Goal: Task Accomplishment & Management: Use online tool/utility

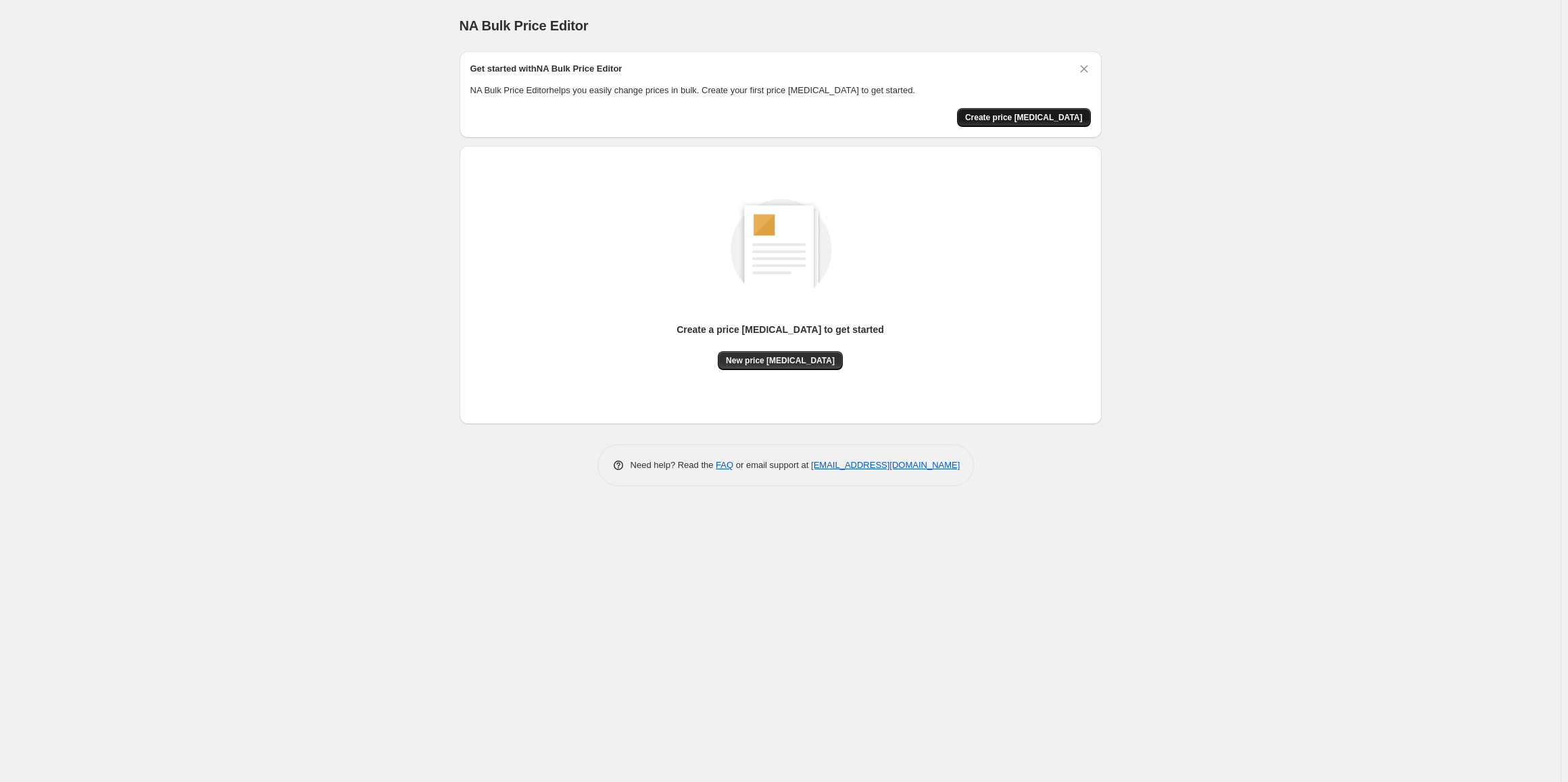
click at [1028, 115] on span "Create price [MEDICAL_DATA]" at bounding box center [1024, 117] width 117 height 11
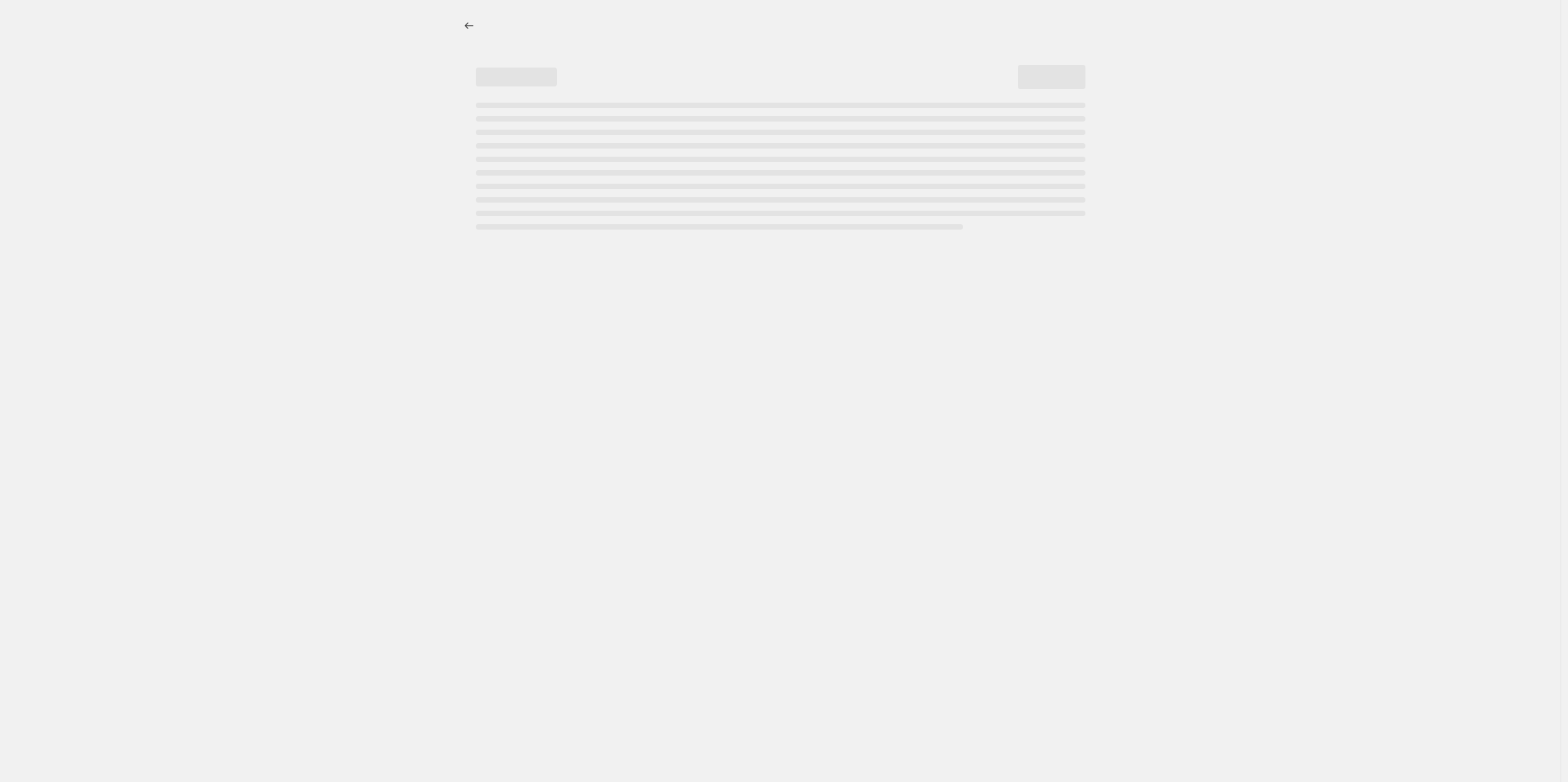
select select "percentage"
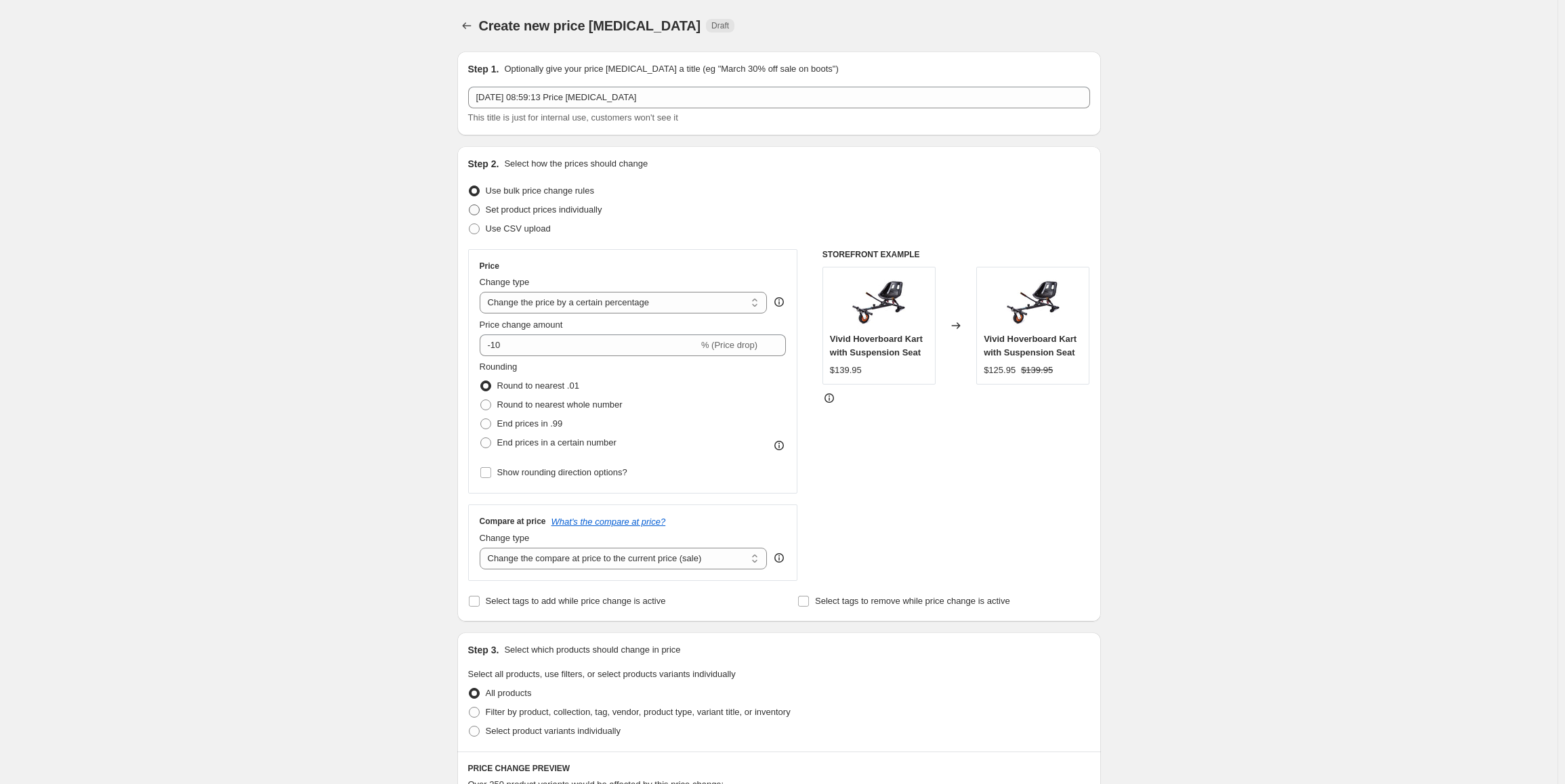
click at [519, 213] on span "Set product prices individually" at bounding box center [544, 209] width 116 height 10
click at [470, 205] on input "Set product prices individually" at bounding box center [469, 204] width 1 height 1
radio input "true"
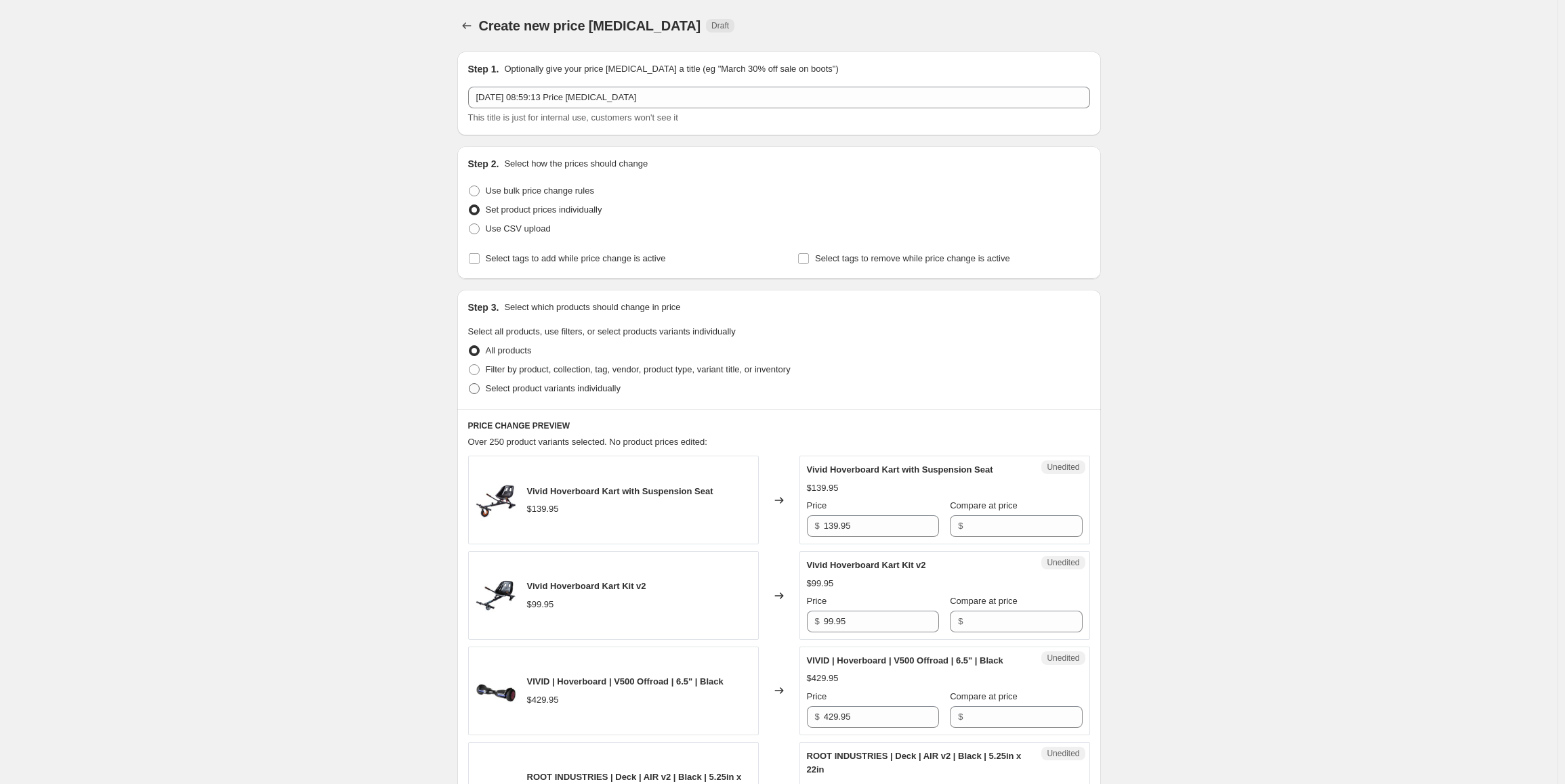
click at [573, 393] on span "Select product variants individually" at bounding box center [553, 388] width 135 height 10
click at [470, 384] on input "Select product variants individually" at bounding box center [469, 383] width 1 height 1
radio input "true"
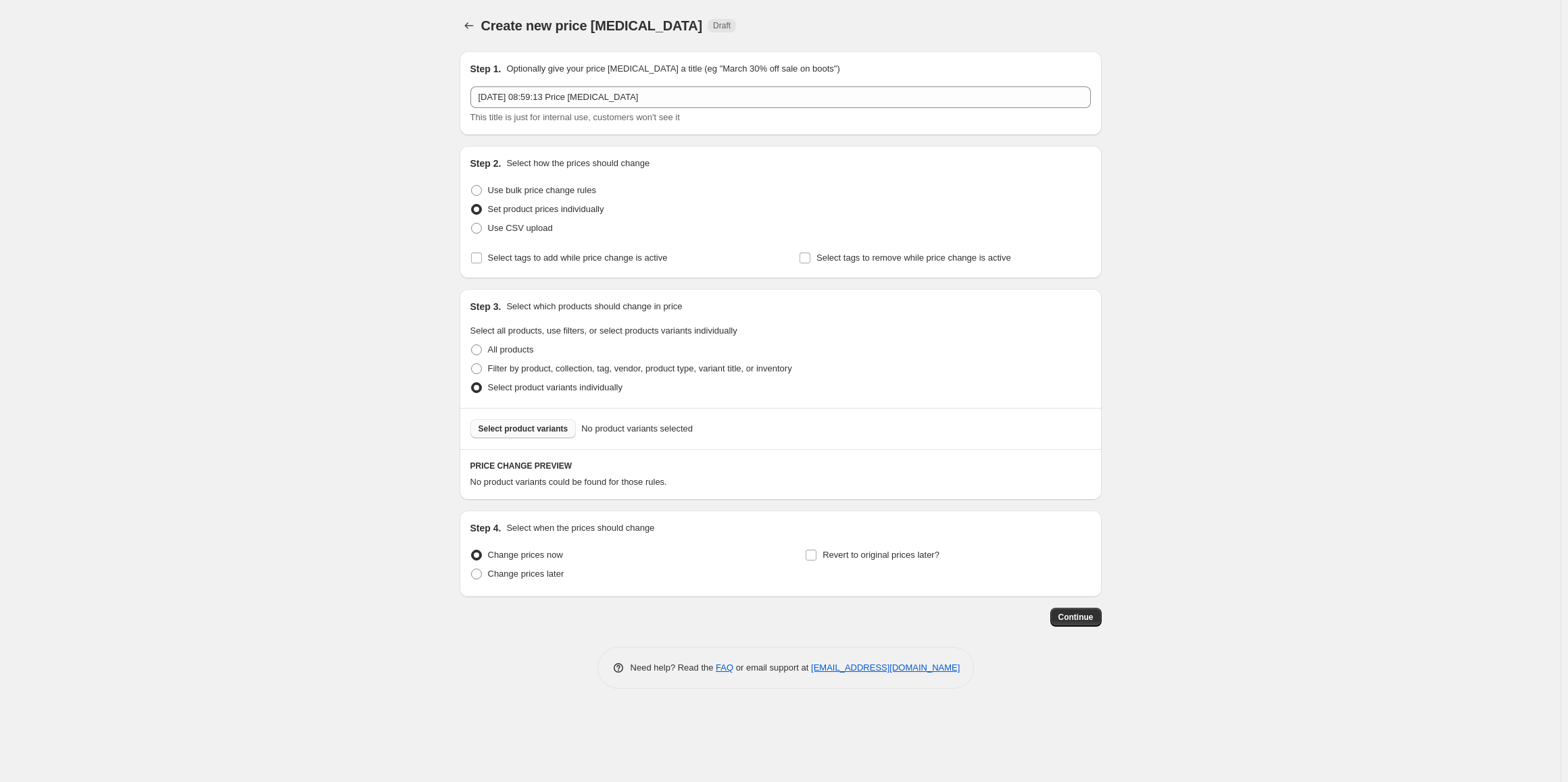
click at [524, 425] on span "Select product variants" at bounding box center [523, 429] width 90 height 11
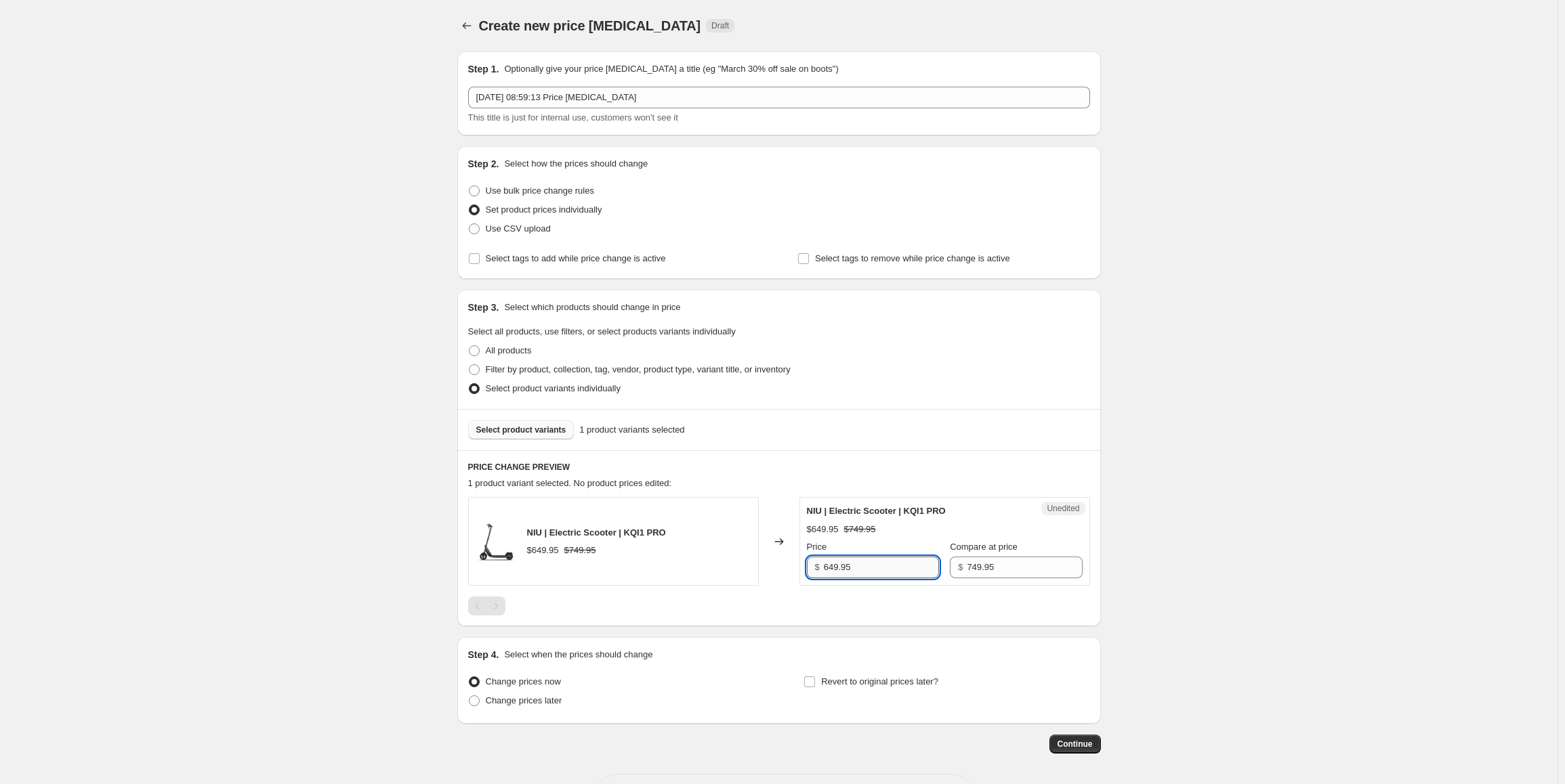
click at [880, 564] on input "649.95" at bounding box center [881, 567] width 116 height 22
paste input "599.96"
type input "599.96"
click at [1259, 477] on div "Create new price [MEDICAL_DATA]. This page is ready Create new price [MEDICAL_D…" at bounding box center [778, 418] width 1557 height 836
click at [539, 430] on span "Select product variants" at bounding box center [521, 430] width 90 height 11
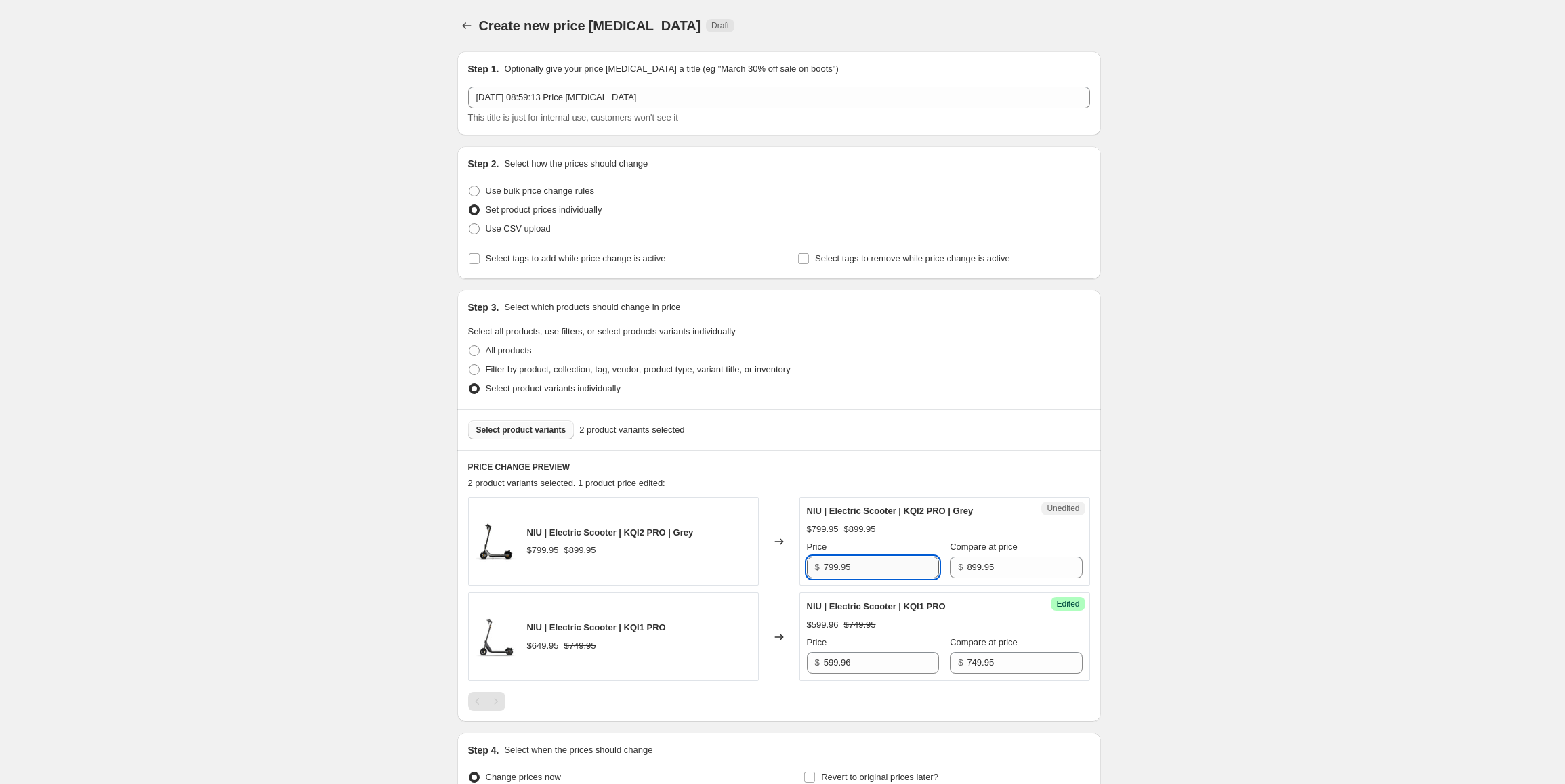
click at [864, 567] on input "799.95" at bounding box center [881, 567] width 116 height 22
paste input "19.96"
type input "719.96"
click at [525, 432] on span "Select product variants" at bounding box center [521, 430] width 90 height 11
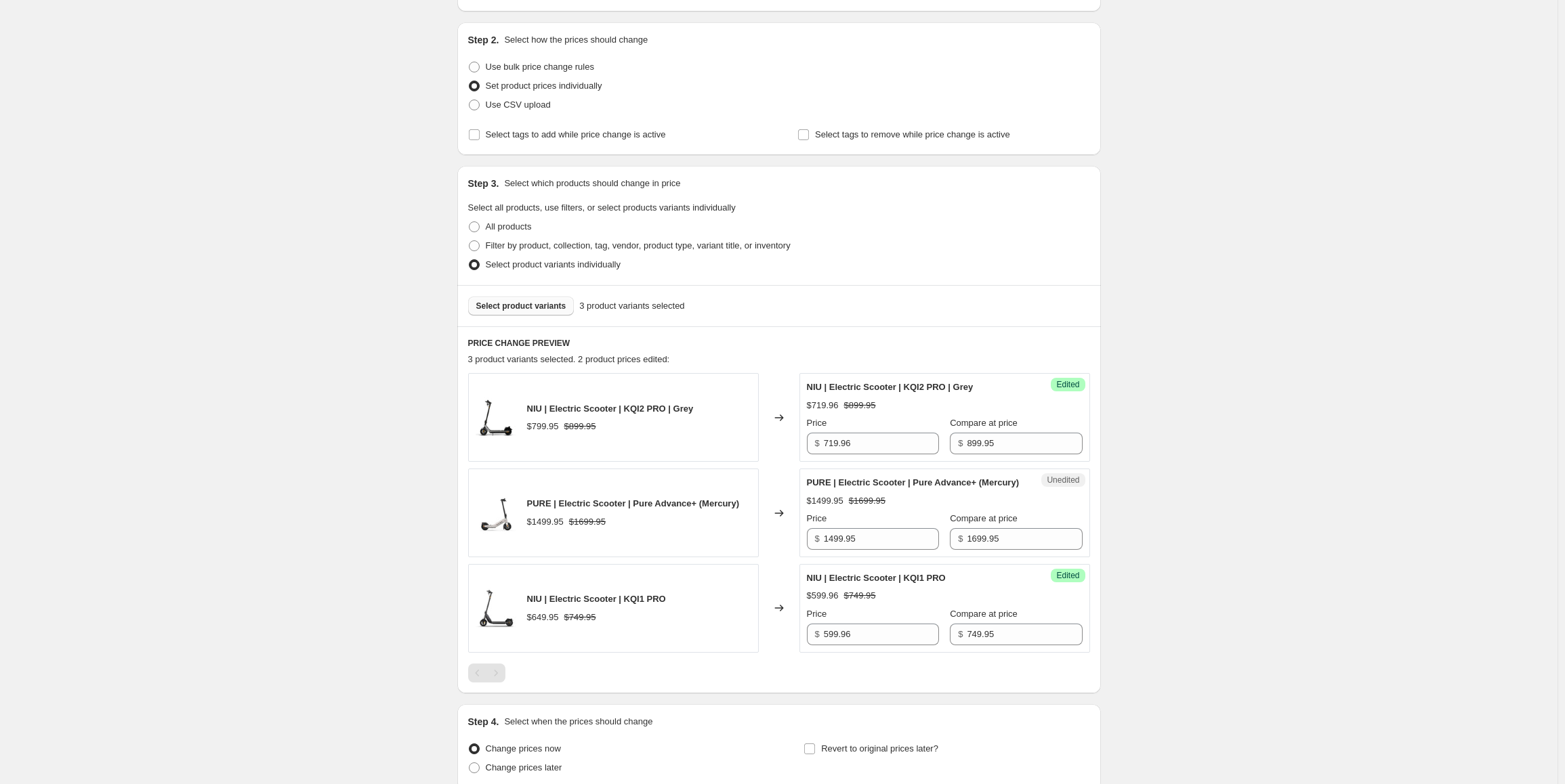
scroll to position [135, 0]
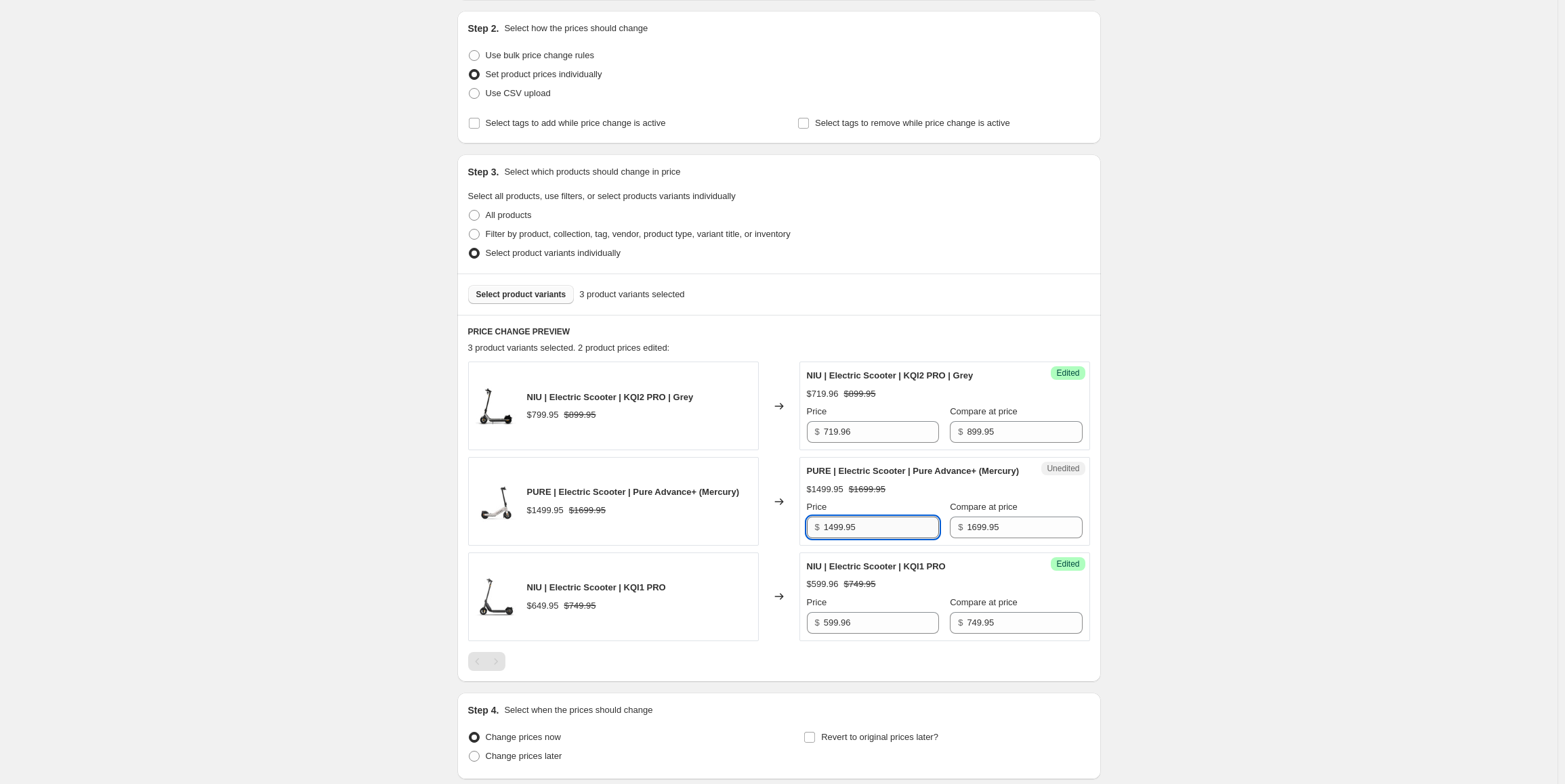
click at [885, 538] on input "1499.95" at bounding box center [881, 527] width 116 height 22
paste input "199.00"
type input "1199.00"
click at [1278, 555] on div "Create new price [MEDICAL_DATA]. This page is ready Create new price [MEDICAL_D…" at bounding box center [778, 378] width 1557 height 1027
click at [534, 293] on span "Select product variants" at bounding box center [521, 294] width 90 height 11
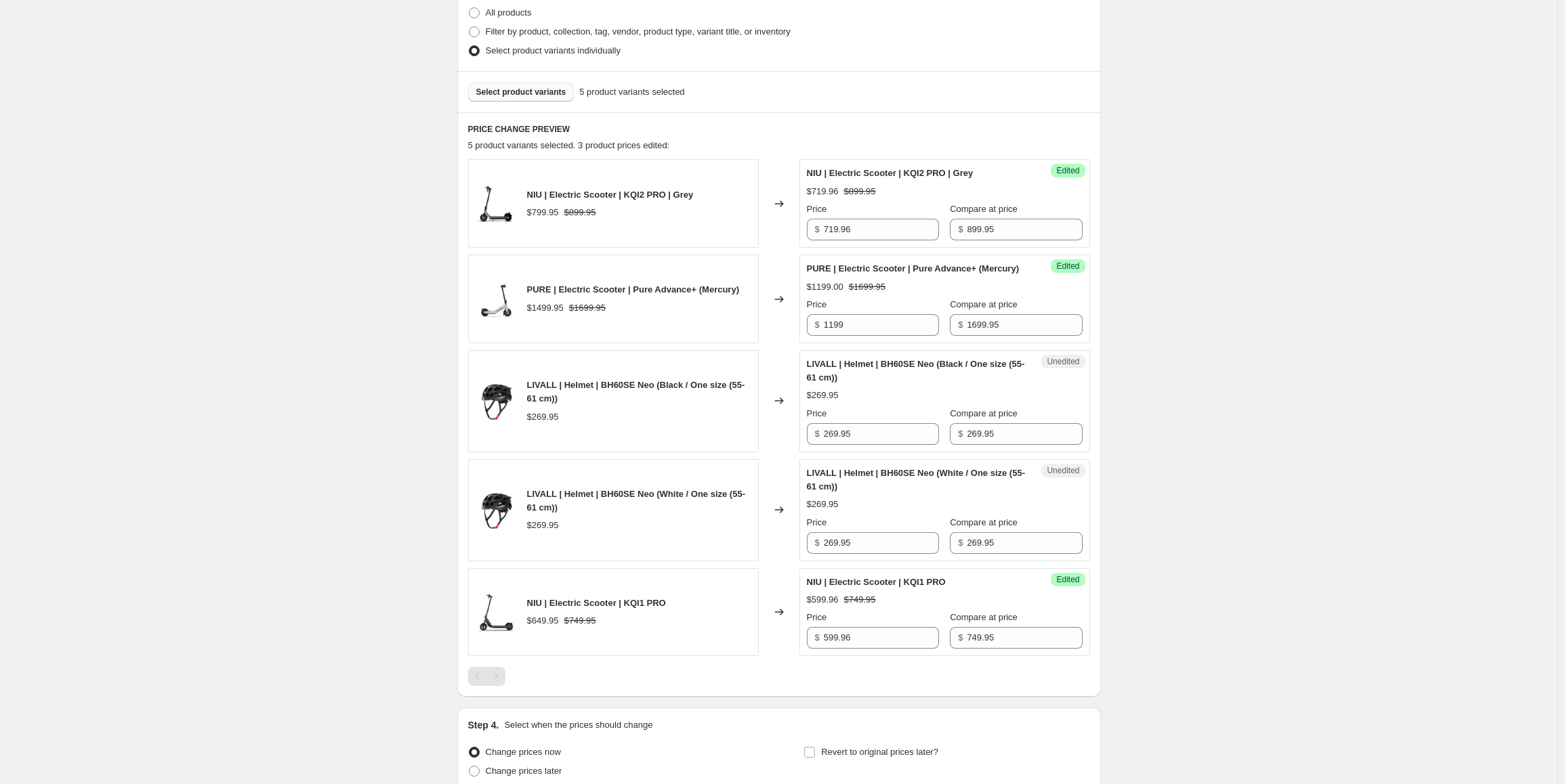
scroll to position [339, 0]
click at [872, 444] on input "269.95" at bounding box center [881, 433] width 116 height 22
paste input "129.00"
type input "129.00"
click at [864, 553] on input "269.95" at bounding box center [881, 542] width 116 height 22
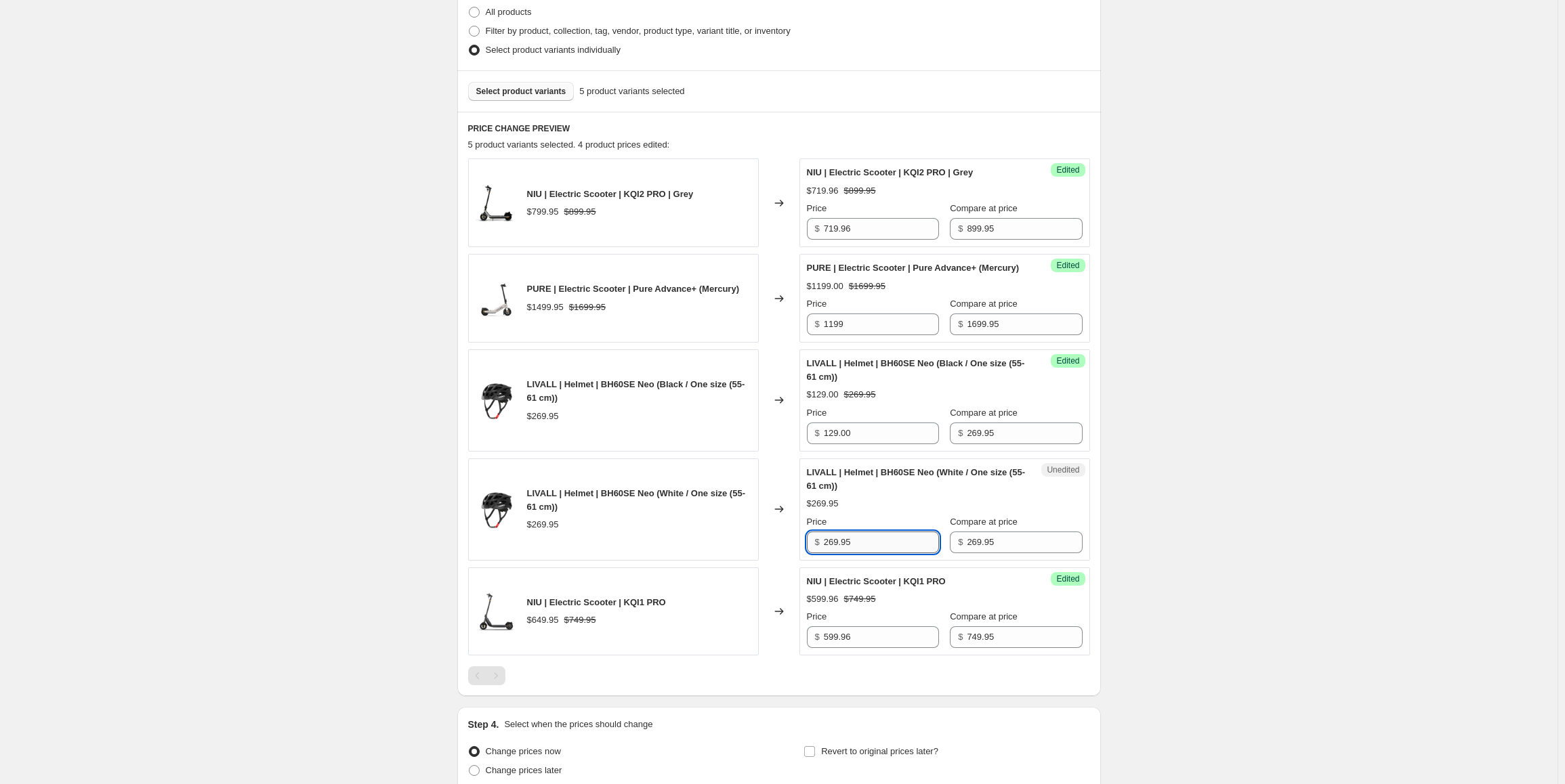
paste input "129.00"
type input "129.00"
click at [1228, 560] on div "Create new price [MEDICAL_DATA]. This page is ready Create new price [MEDICAL_D…" at bounding box center [778, 283] width 1557 height 1244
click at [528, 89] on span "Select product variants" at bounding box center [521, 91] width 90 height 11
click at [538, 91] on span "Select product variants" at bounding box center [521, 91] width 90 height 11
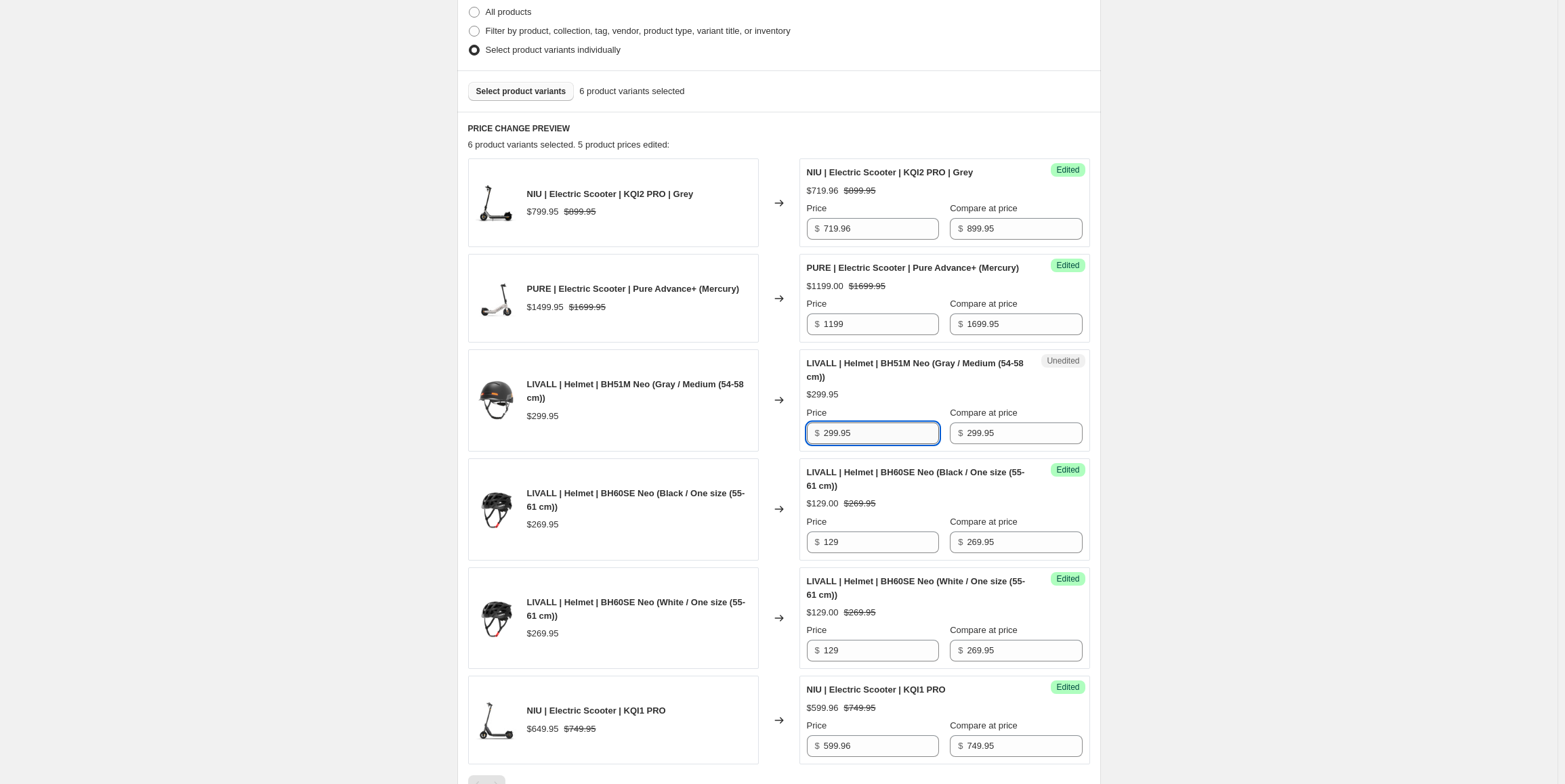
click at [882, 444] on input "299.95" at bounding box center [881, 433] width 116 height 22
paste input "149.00"
type input "149.00"
click at [1249, 452] on div "Create new price [MEDICAL_DATA]. This page is ready Create new price [MEDICAL_D…" at bounding box center [778, 338] width 1557 height 1354
click at [555, 89] on span "Select product variants" at bounding box center [521, 91] width 90 height 11
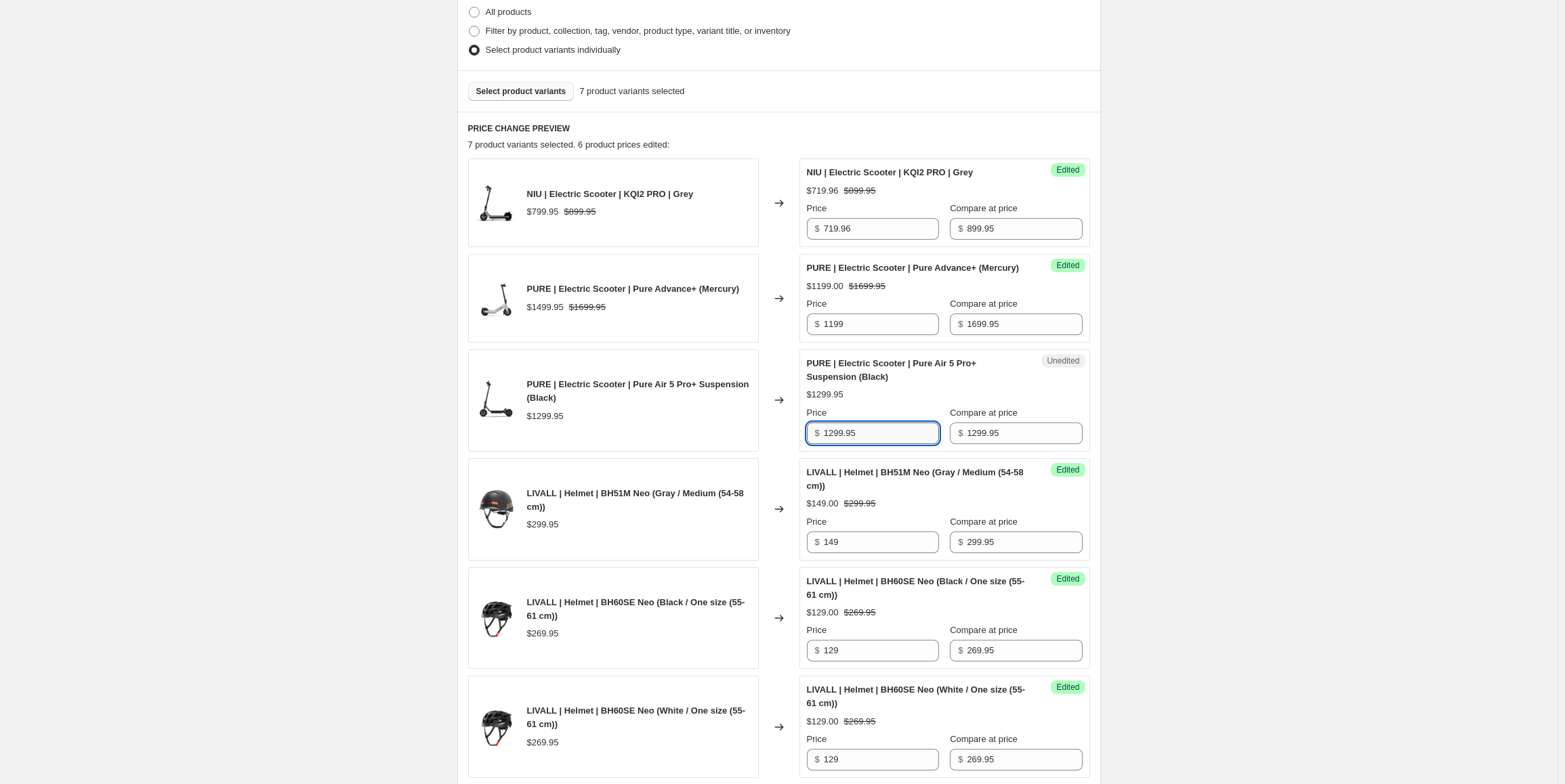
click at [882, 444] on input "1299.95" at bounding box center [881, 433] width 116 height 22
paste input "9"
type input "999.95"
click at [1302, 466] on div "Create new price [MEDICAL_DATA]. This page is ready Create new price [MEDICAL_D…" at bounding box center [778, 392] width 1557 height 1462
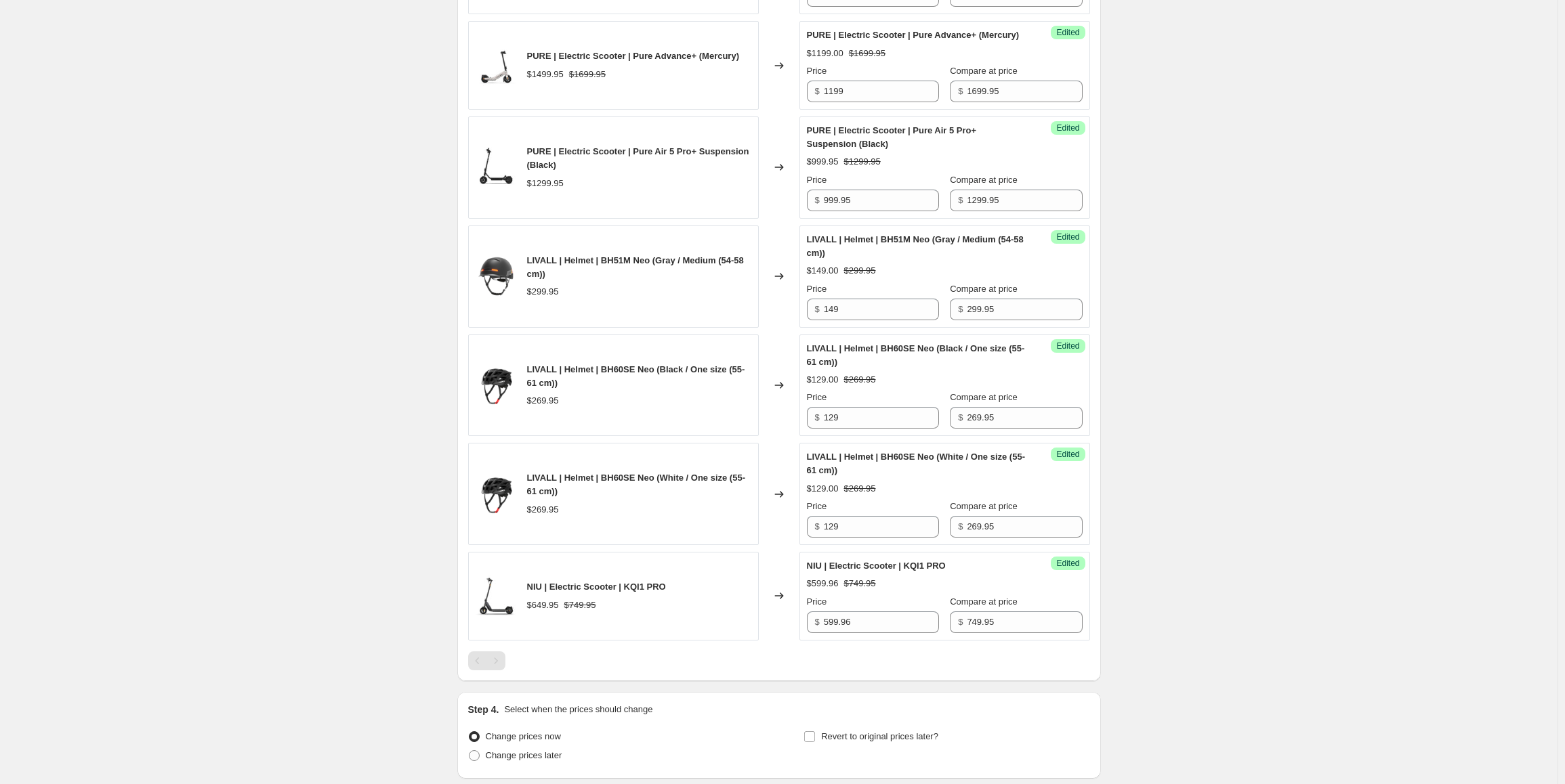
scroll to position [610, 0]
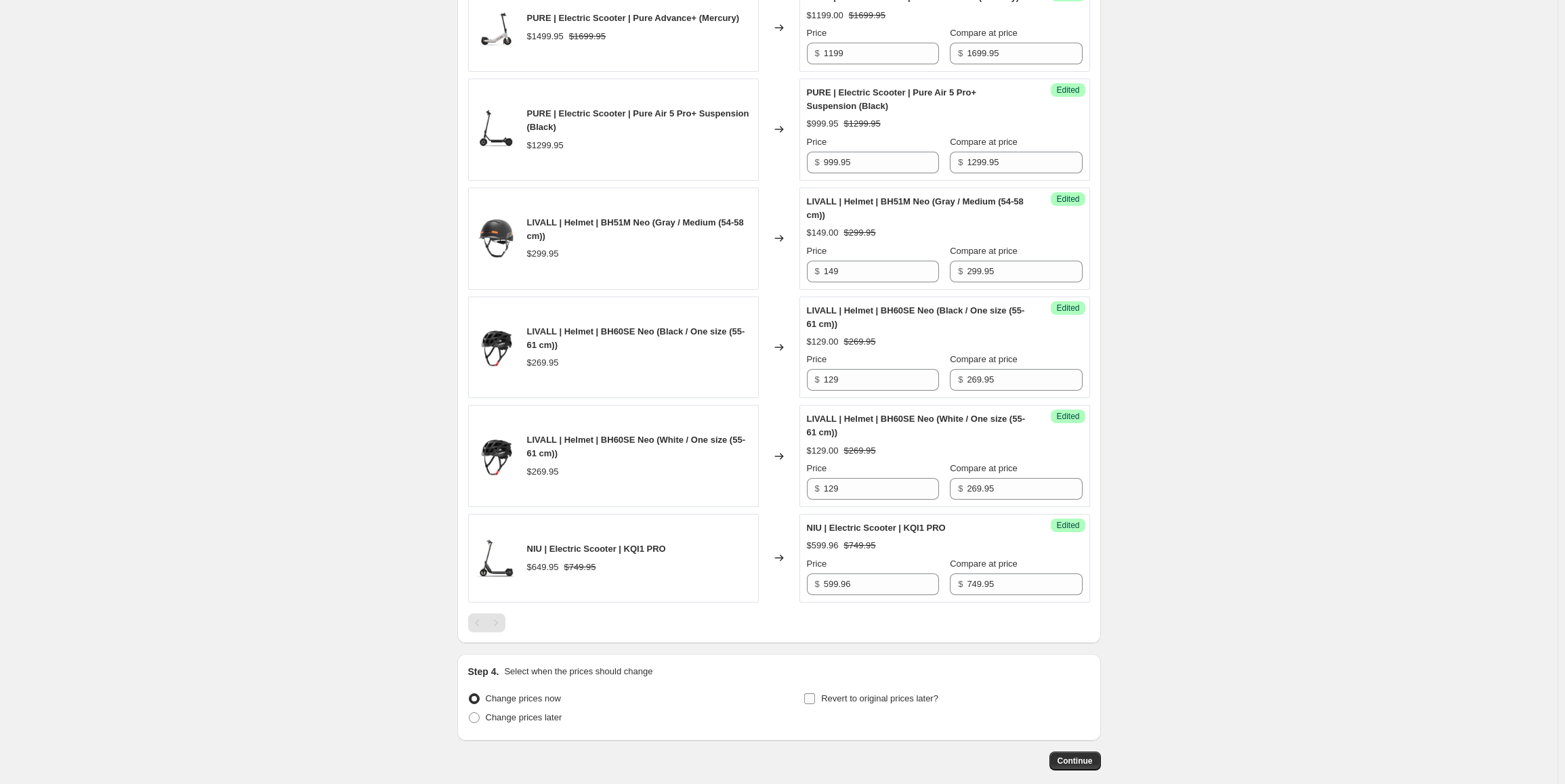
click at [855, 703] on span "Revert to original prices later?" at bounding box center [880, 698] width 117 height 10
click at [815, 704] on input "Revert to original prices later?" at bounding box center [809, 699] width 11 height 11
checkbox input "true"
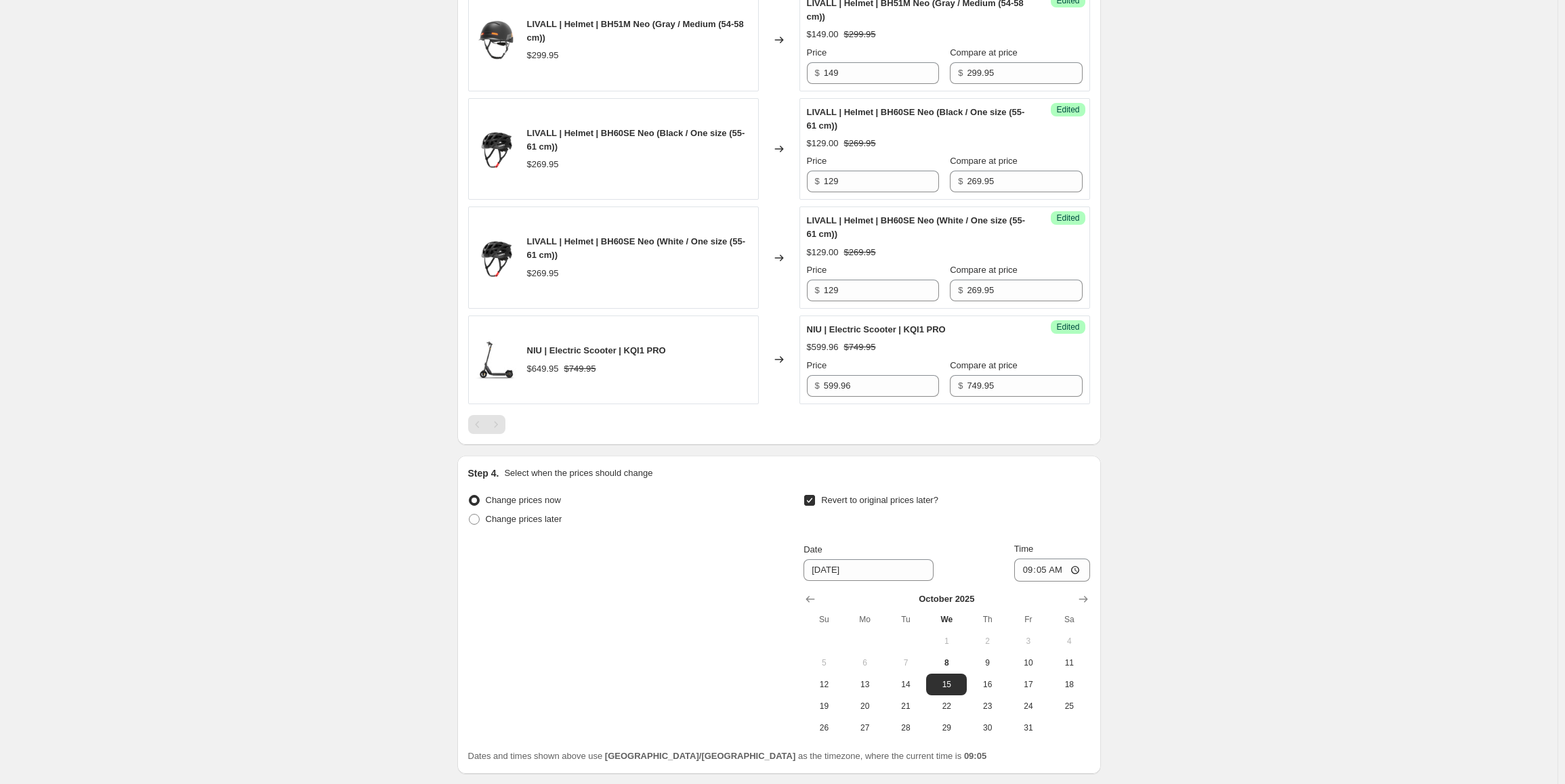
scroll to position [881, 0]
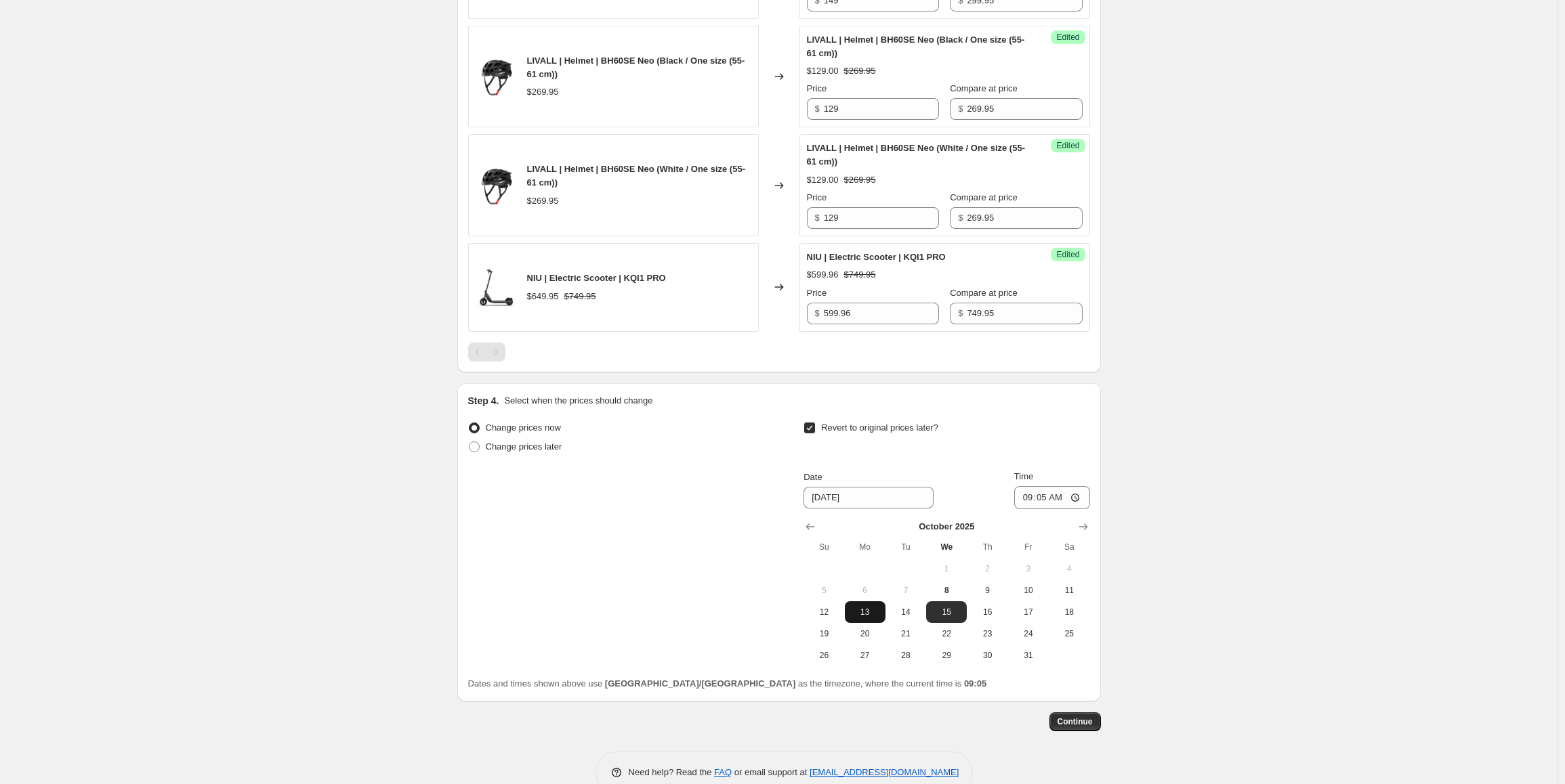
click at [870, 617] on span "13" at bounding box center [864, 612] width 29 height 11
type input "[DATE]"
click at [1034, 509] on input "09:05" at bounding box center [1052, 497] width 76 height 23
type input "11:50"
click at [1045, 509] on input "Time" at bounding box center [1052, 497] width 76 height 23
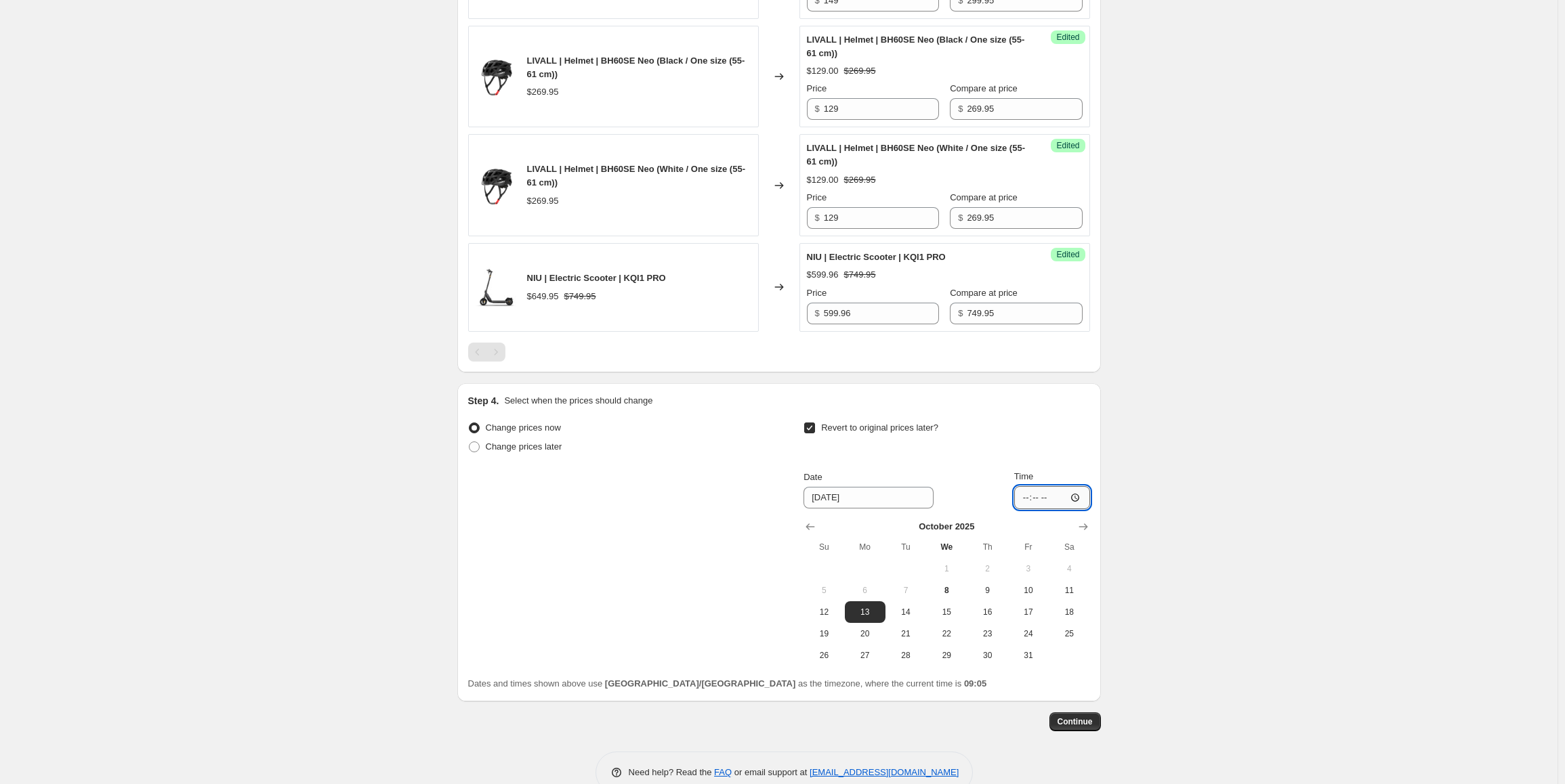
type input "23:59"
click at [1070, 727] on span "Continue" at bounding box center [1075, 721] width 35 height 11
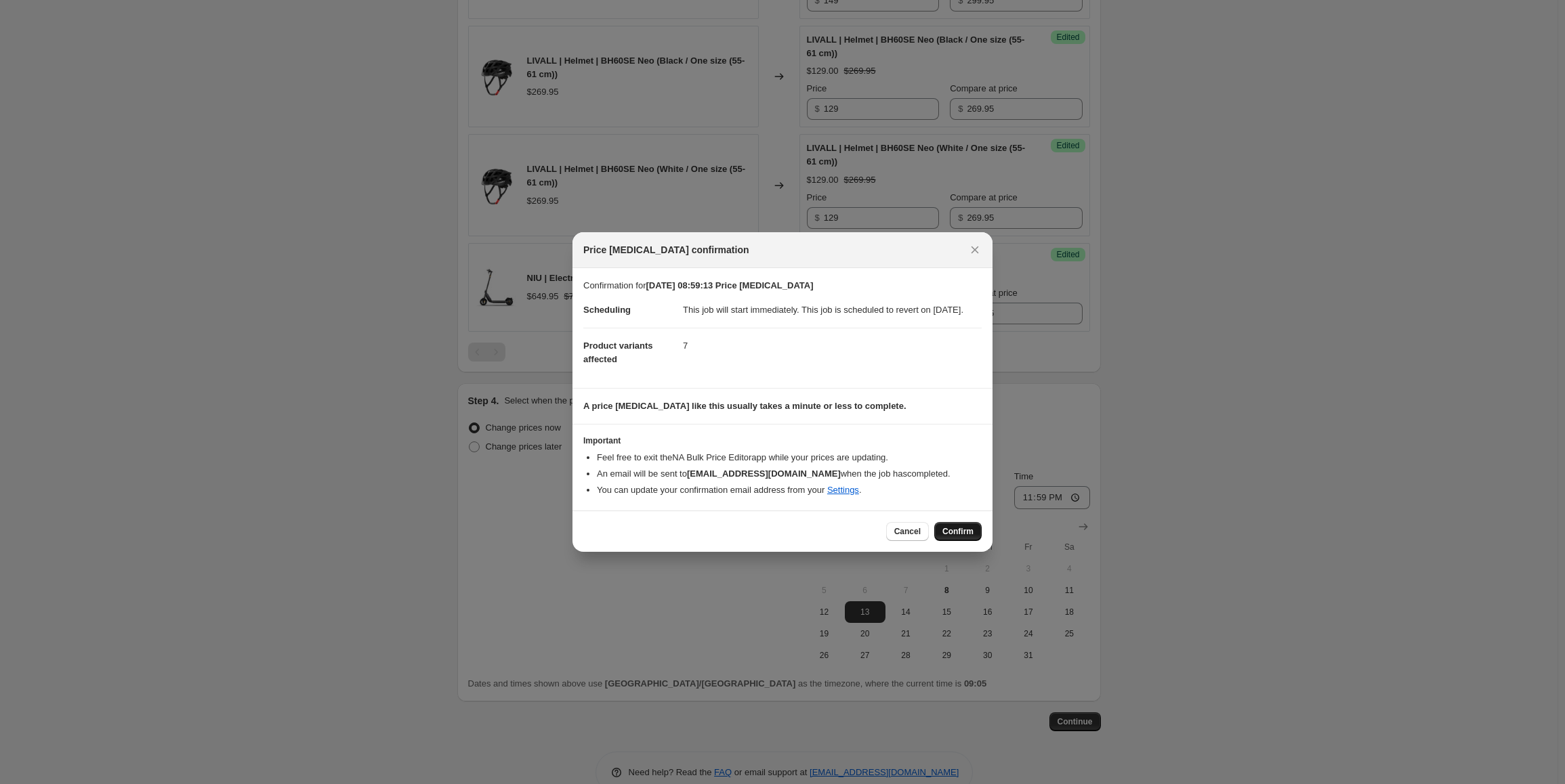
click at [952, 534] on span "Confirm" at bounding box center [957, 531] width 31 height 11
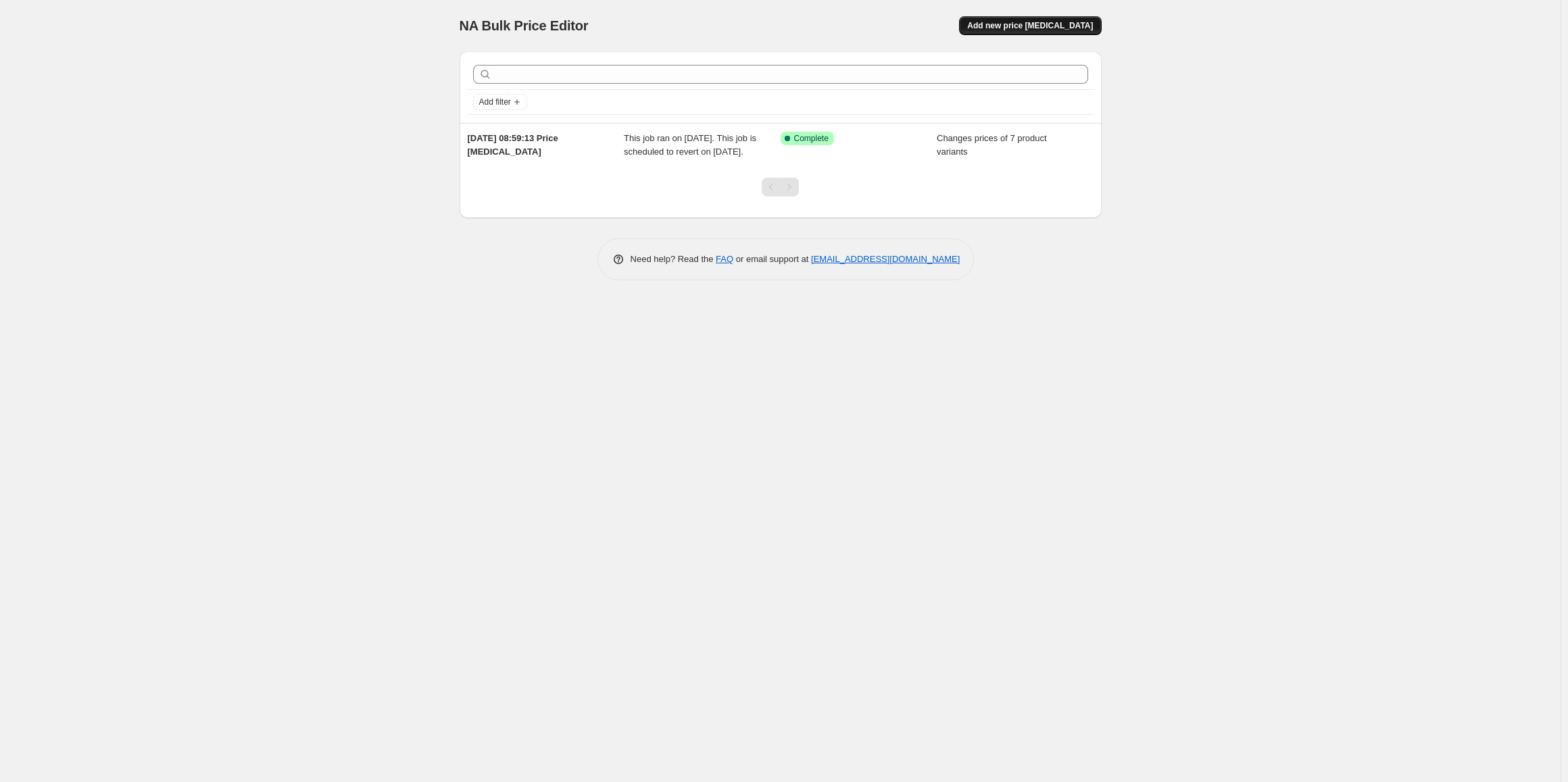
click at [1030, 30] on span "Add new price change job" at bounding box center [1030, 26] width 126 height 11
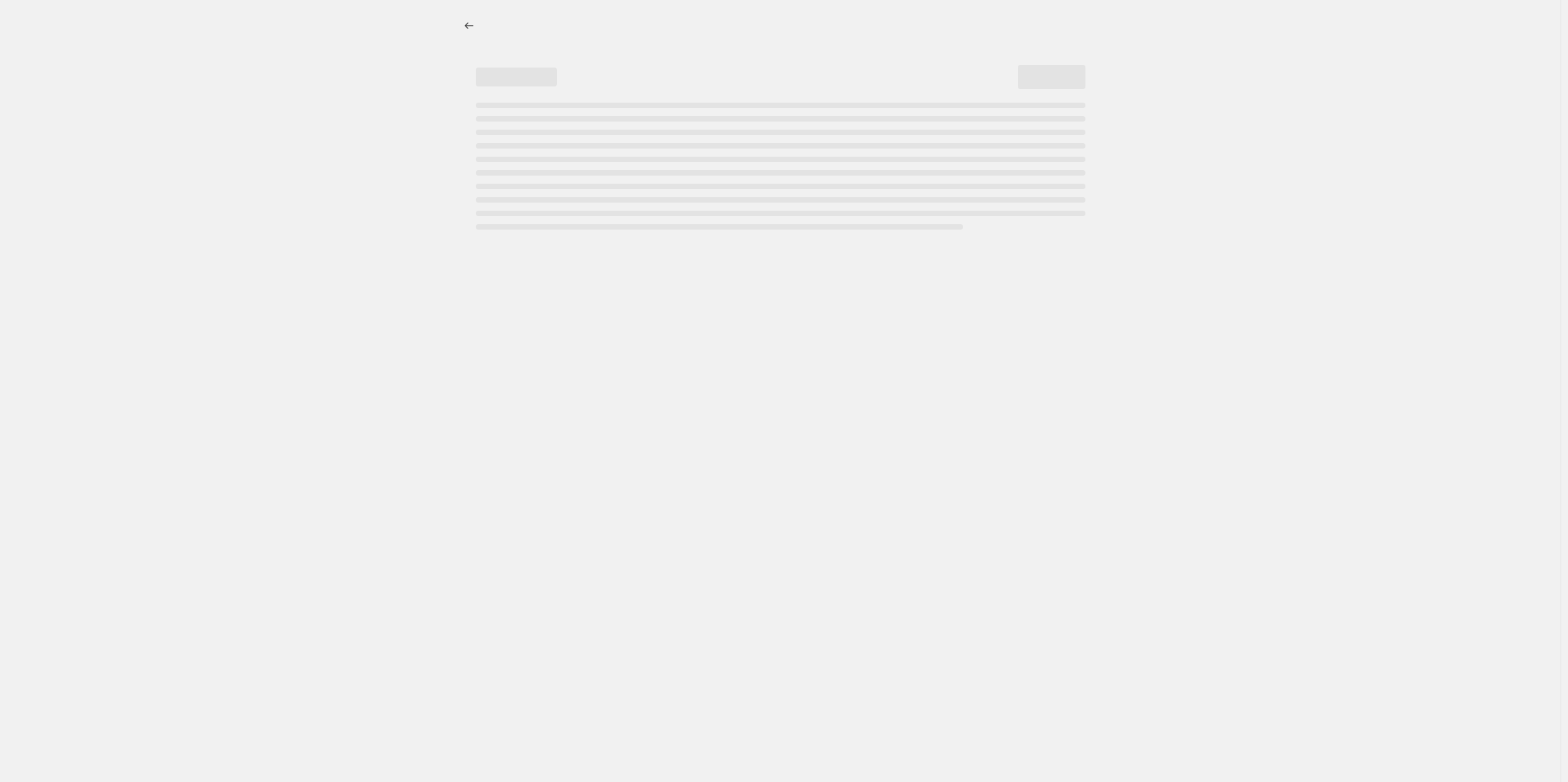
select select "percentage"
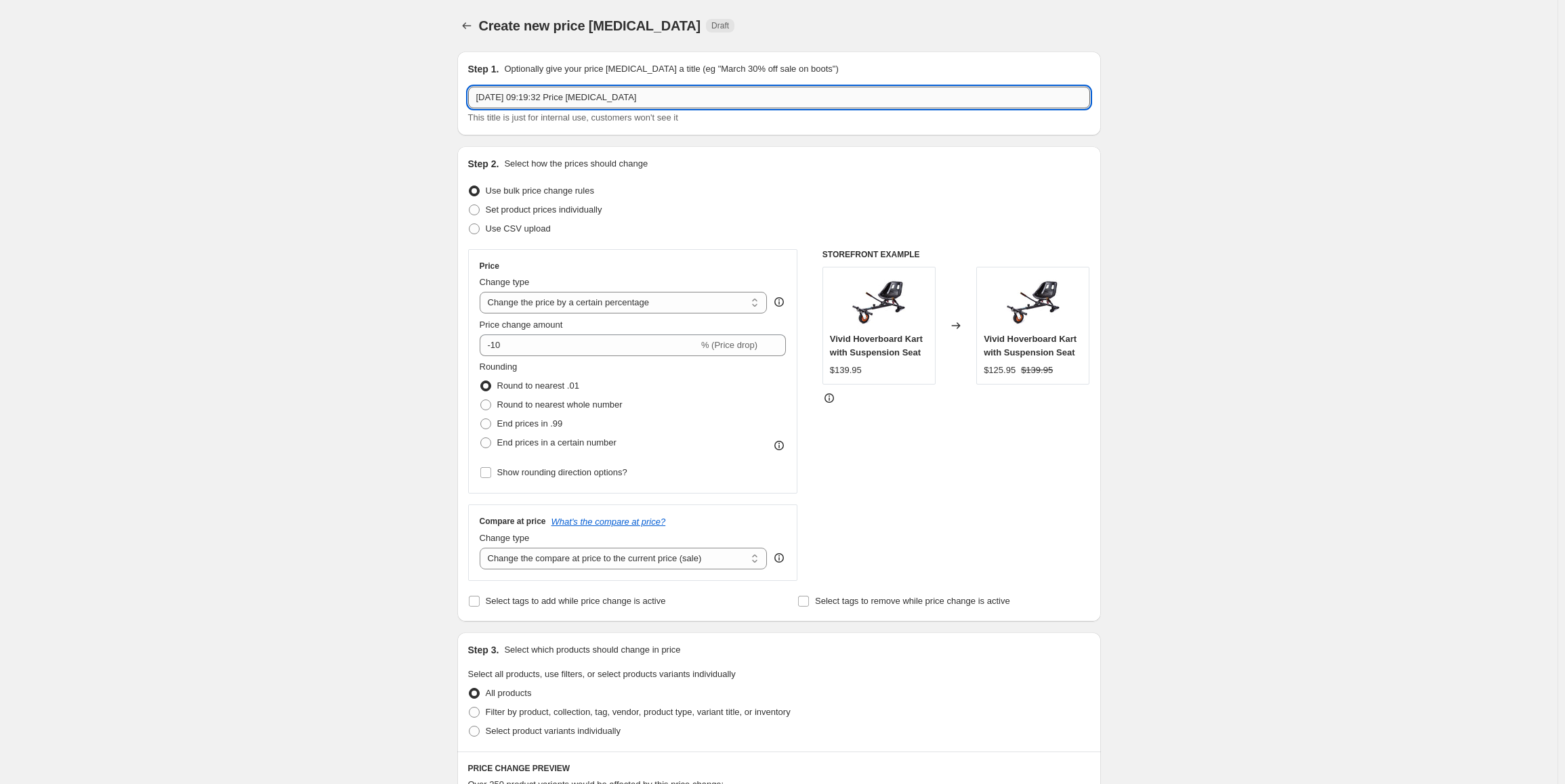
click at [762, 96] on input "8 Oct 2025, 09:19:32 Price change job" at bounding box center [779, 97] width 622 height 22
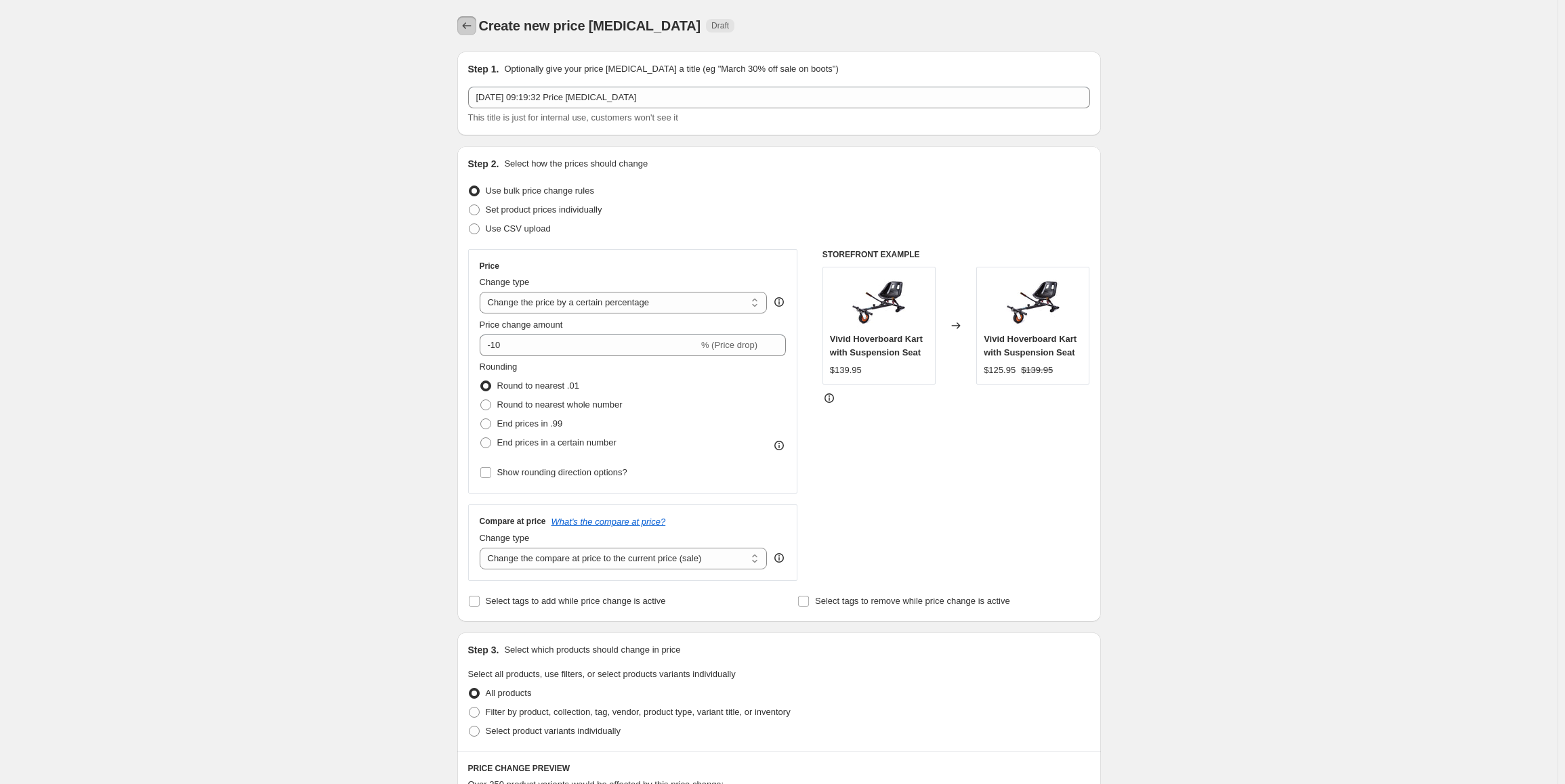
click at [473, 22] on icon "Price change jobs" at bounding box center [467, 26] width 14 height 14
